Goal: Information Seeking & Learning: Learn about a topic

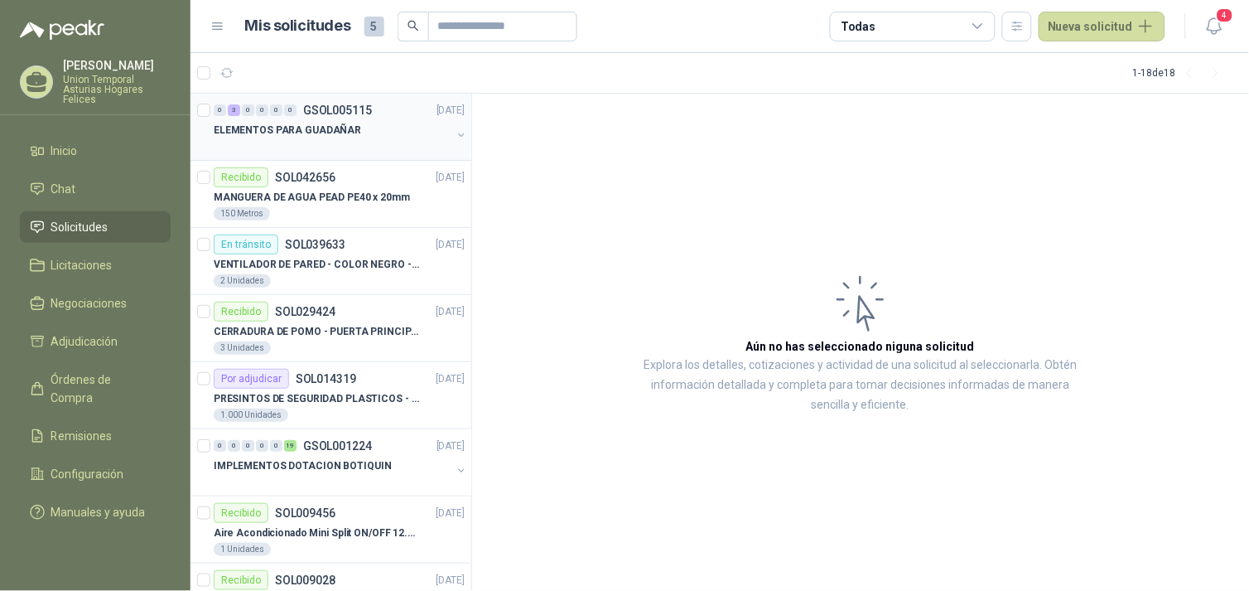
click at [360, 143] on div at bounding box center [333, 146] width 238 height 13
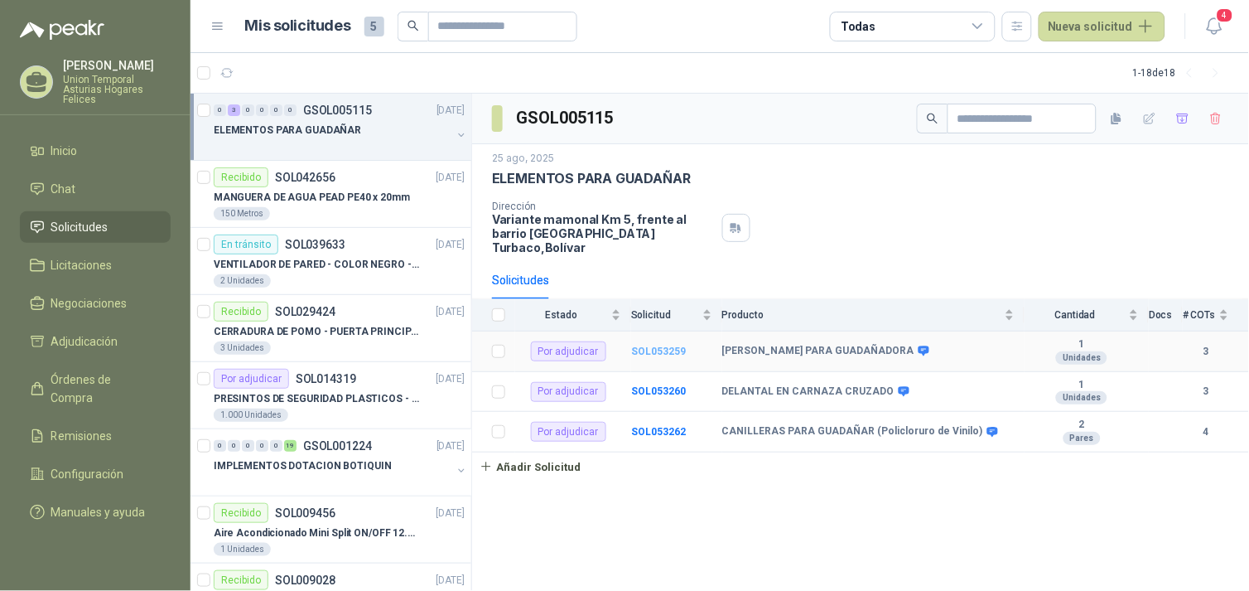
click at [659, 345] on b "SOL053259" at bounding box center [658, 351] width 55 height 12
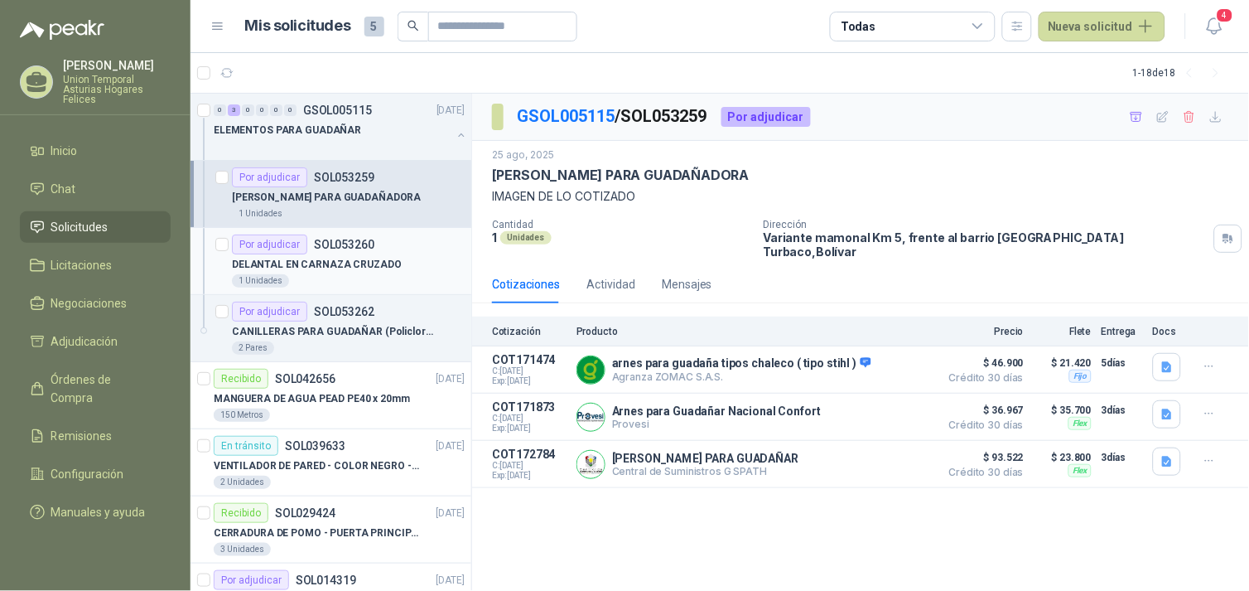
click at [373, 261] on p "DELANTAL EN CARNAZA CRUZADO" at bounding box center [317, 265] width 170 height 16
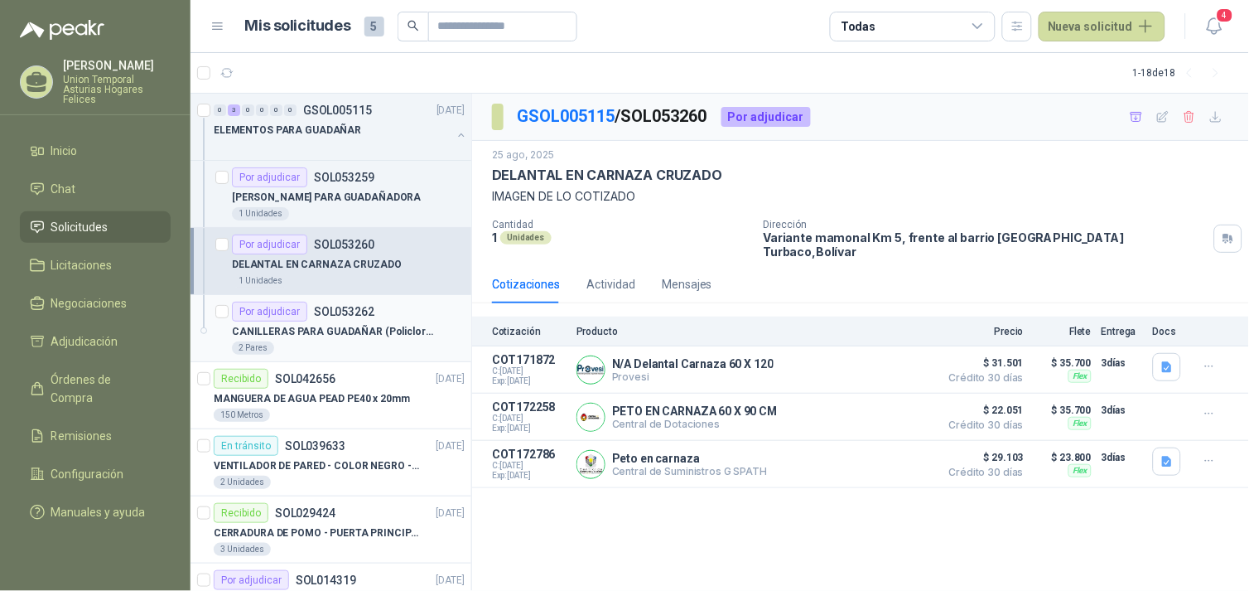
click at [376, 324] on p "CANILLERAS PARA GUADAÑAR (Policloruro de Vinilo)" at bounding box center [335, 332] width 206 height 16
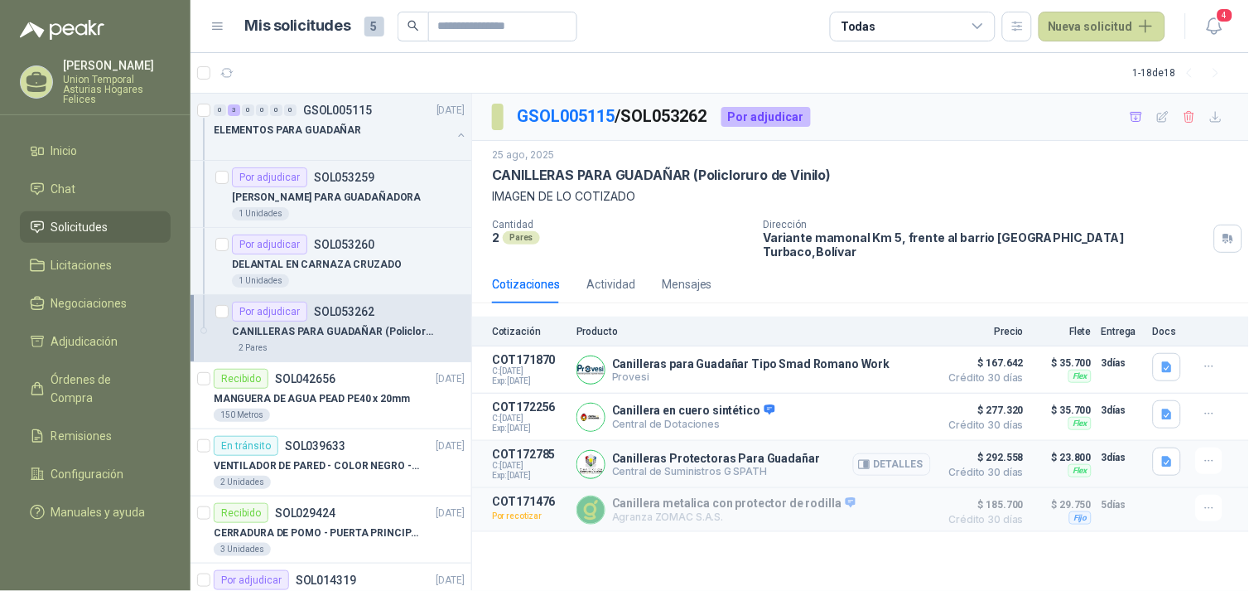
click at [891, 453] on button "Detalles" at bounding box center [892, 464] width 78 height 22
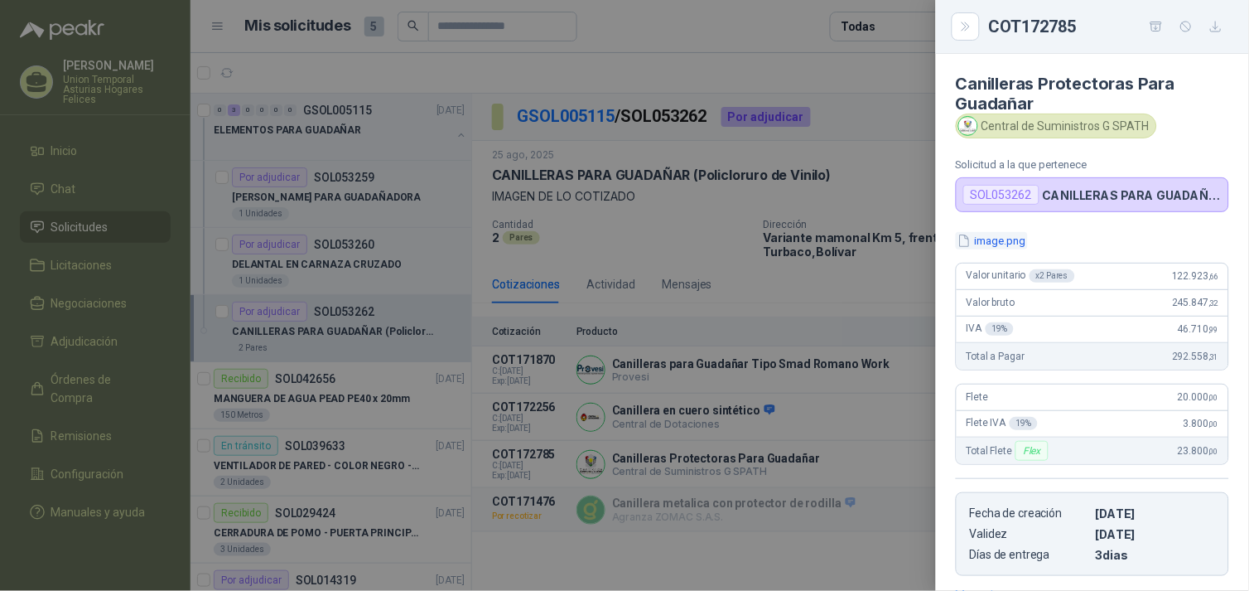
click at [1017, 239] on button "image.png" at bounding box center [992, 240] width 72 height 17
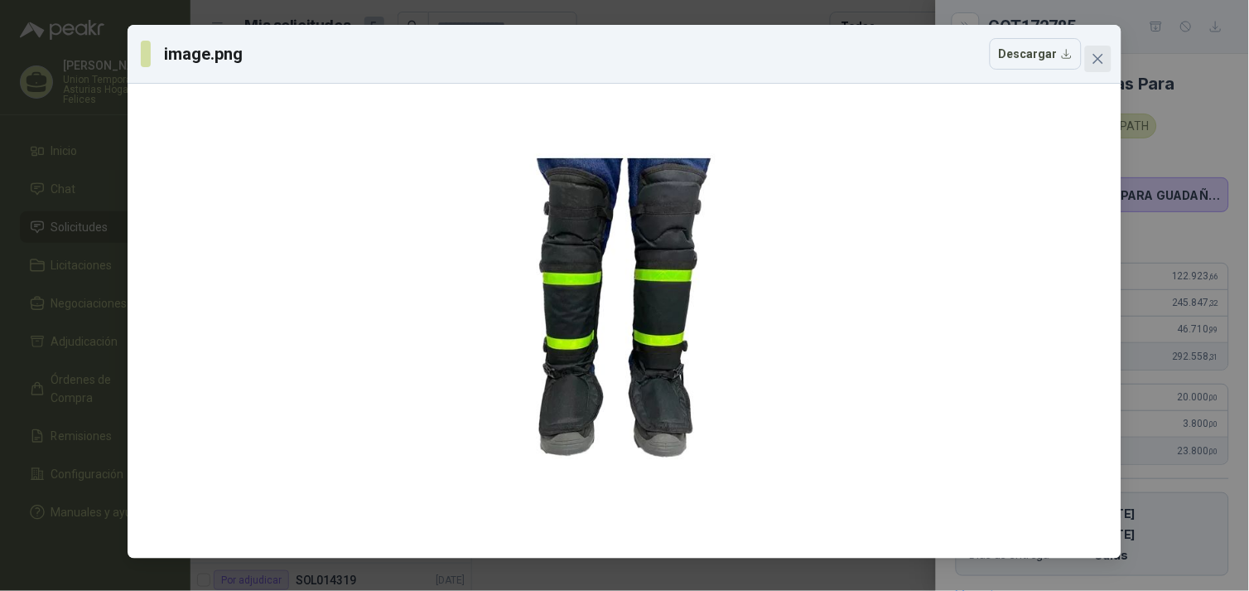
click at [1097, 53] on icon "close" at bounding box center [1098, 58] width 13 height 13
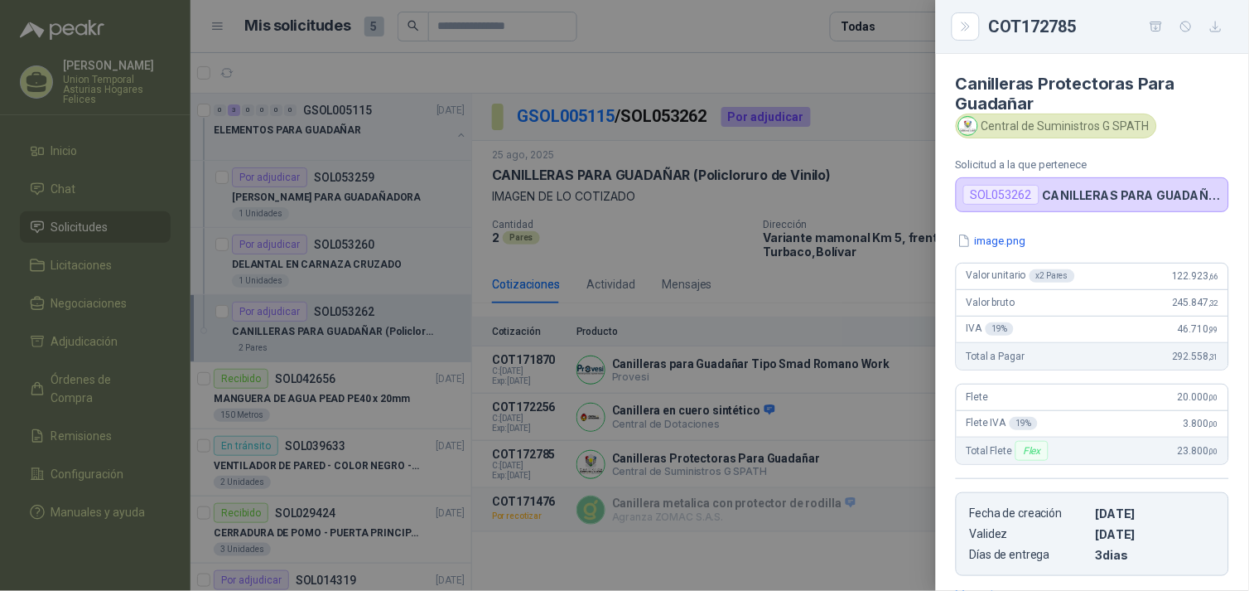
click at [770, 558] on div at bounding box center [624, 295] width 1249 height 591
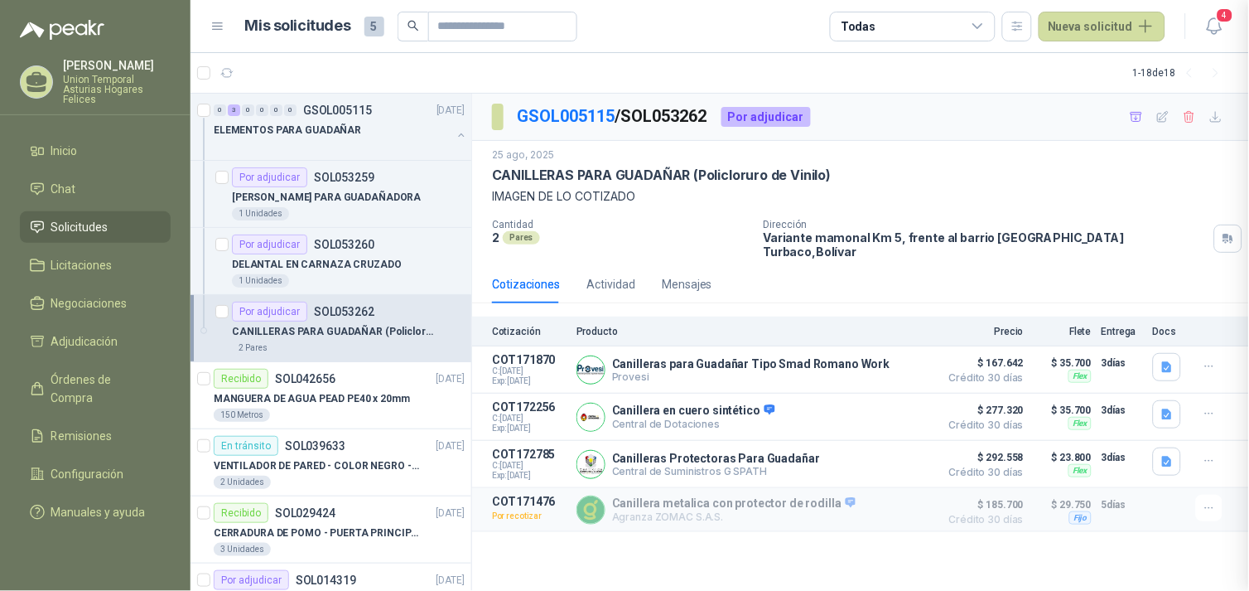
scroll to position [260, 0]
